Goal: Feedback & Contribution: Submit feedback/report problem

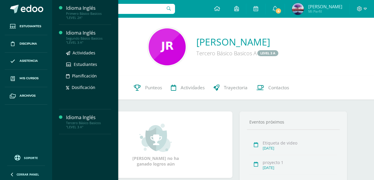
click at [87, 36] on div "Idioma Inglés" at bounding box center [88, 33] width 45 height 7
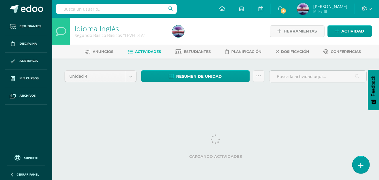
click at [359, 166] on icon at bounding box center [360, 165] width 5 height 7
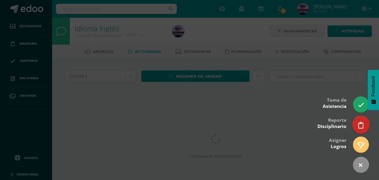
click at [362, 122] on icon at bounding box center [360, 125] width 5 height 7
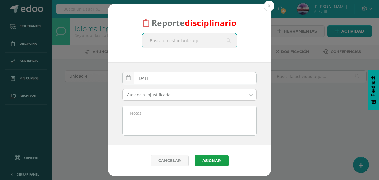
click at [170, 42] on input "text" at bounding box center [189, 40] width 94 height 14
click at [189, 41] on input "text" at bounding box center [189, 40] width 94 height 14
type input "[DEMOGRAPHIC_DATA]"
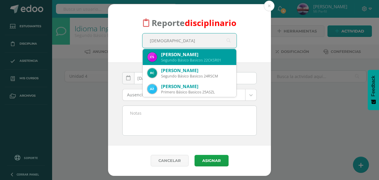
click at [192, 57] on div "[PERSON_NAME]" at bounding box center [196, 54] width 70 height 6
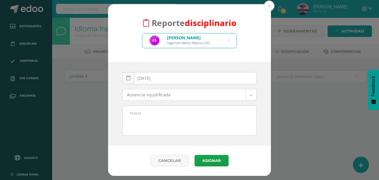
click at [185, 98] on body "Reporte disciplinario [DEMOGRAPHIC_DATA][PERSON_NAME] Segundo Básico Basicos 22…" at bounding box center [189, 55] width 379 height 110
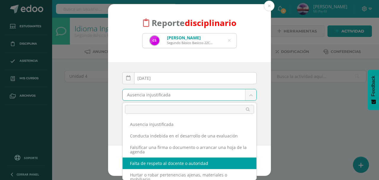
select select "54"
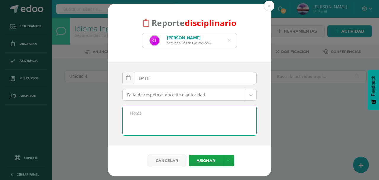
click at [161, 123] on textarea at bounding box center [189, 121] width 134 height 30
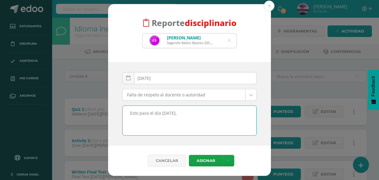
click at [218, 112] on textarea "Esto paso el día [DATE]." at bounding box center [189, 121] width 134 height 30
click at [172, 123] on textarea "Esto paso el día [DATE]. El alumno ingresó a clase, y agarro el pase para ir al…" at bounding box center [189, 121] width 134 height 30
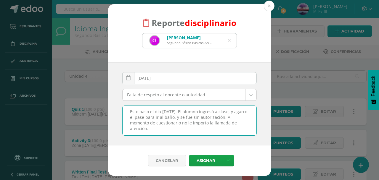
scroll to position [2, 0]
type textarea "Esto paso el día [DATE]. El alumno ingresó a clase, y agarro el pase para ir al…"
click at [207, 162] on button "Asignar" at bounding box center [206, 161] width 34 height 12
